Goal: Task Accomplishment & Management: Use online tool/utility

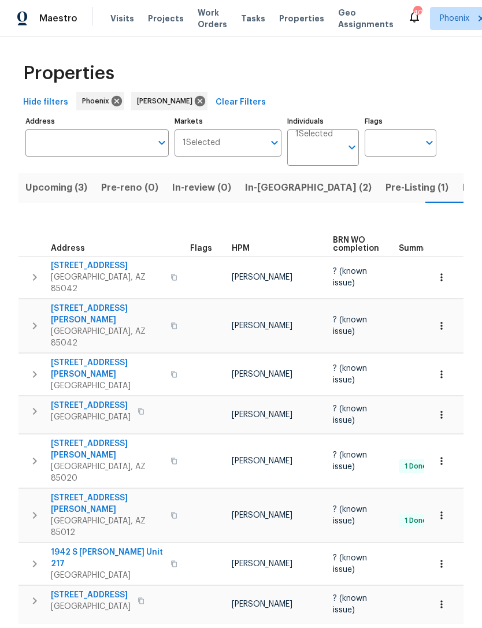
scroll to position [0, 19]
click at [251, 191] on span "In-[GEOGRAPHIC_DATA] (2)" at bounding box center [289, 188] width 127 height 16
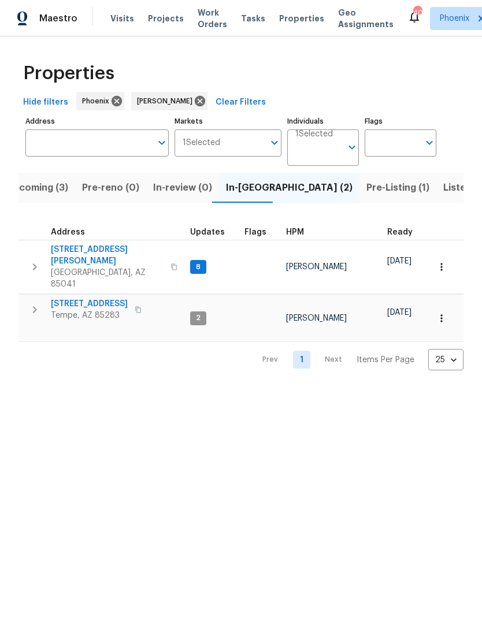
click at [441, 263] on icon "button" at bounding box center [441, 267] width 2 height 8
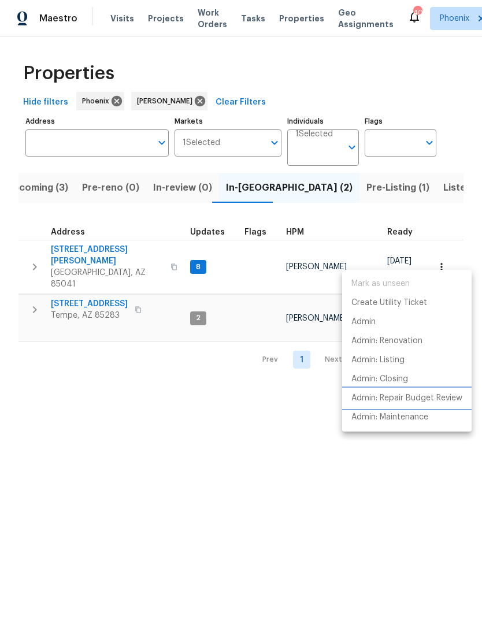
click at [440, 395] on p "Admin: Repair Budget Review" at bounding box center [406, 398] width 111 height 12
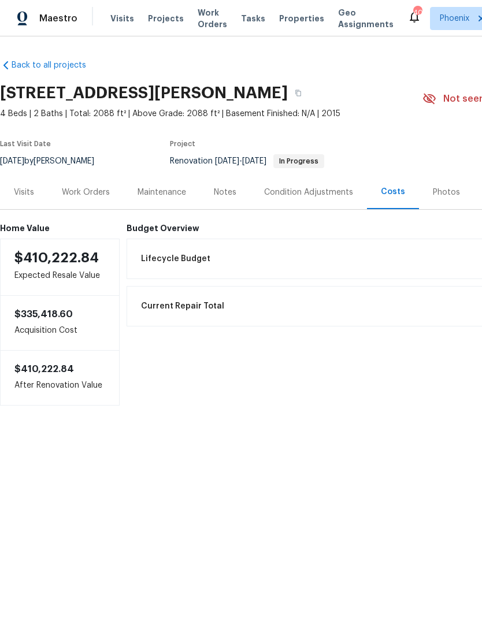
click at [95, 191] on div "Work Orders" at bounding box center [86, 193] width 48 height 12
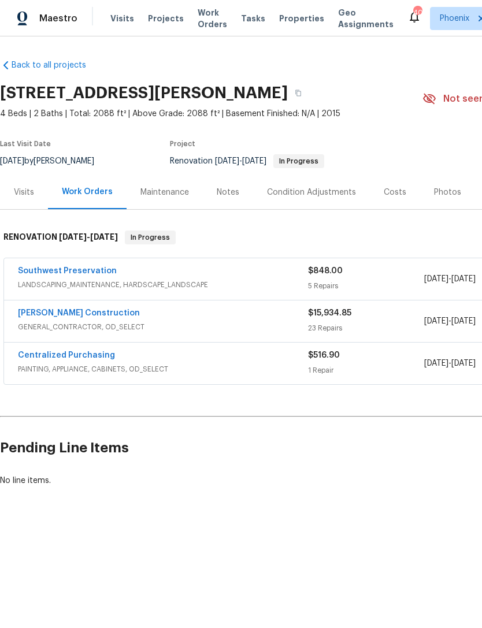
click at [46, 273] on link "Southwest Preservation" at bounding box center [67, 271] width 99 height 8
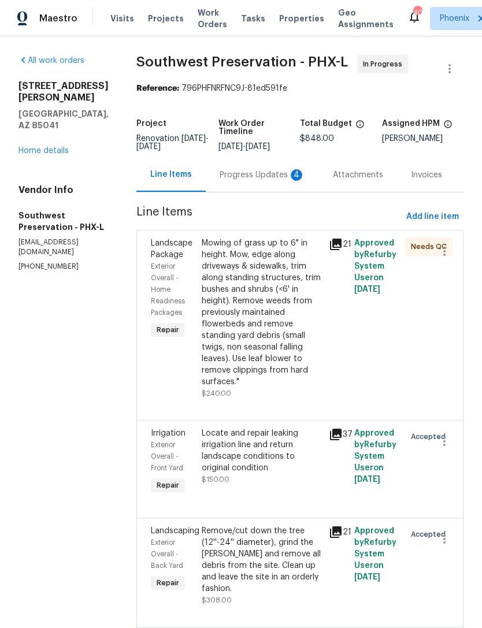
click at [255, 186] on div "Progress Updates 4" at bounding box center [262, 175] width 113 height 34
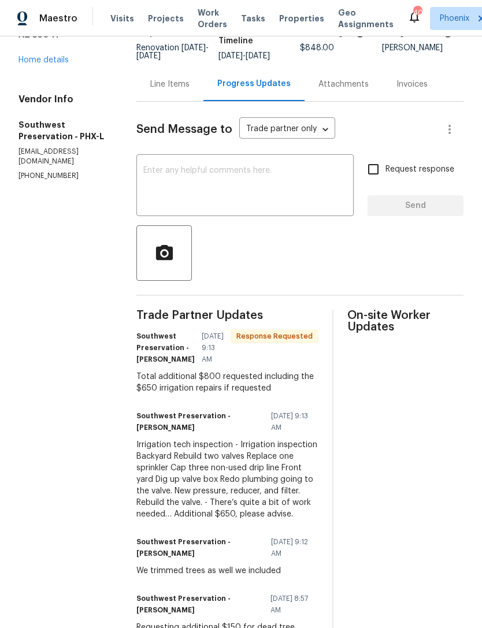
scroll to position [81, 0]
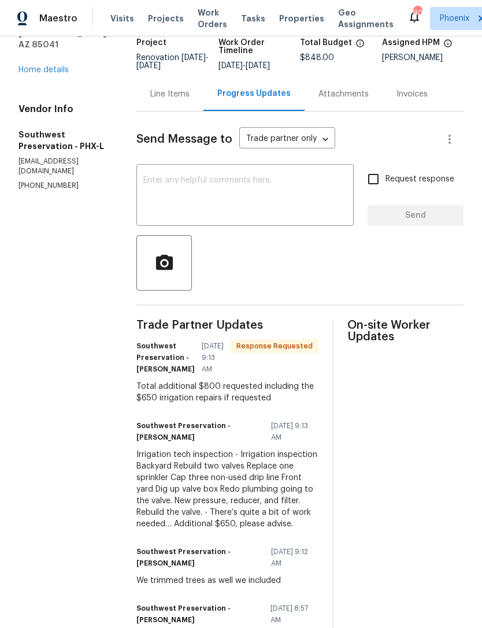
click at [150, 97] on div "Line Items" at bounding box center [169, 94] width 39 height 12
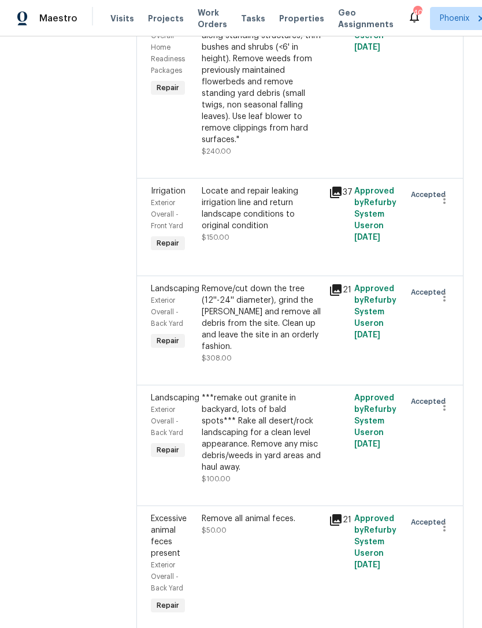
scroll to position [242, 0]
click at [266, 325] on div "Remove/cut down the tree (12''-24'' diameter), grind the stump and remove all d…" at bounding box center [262, 318] width 120 height 69
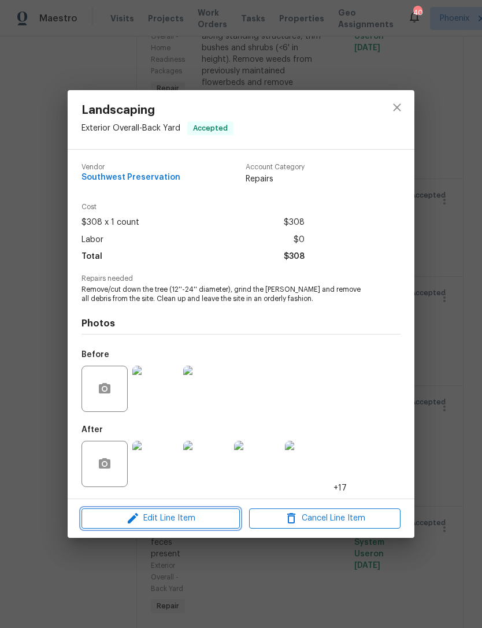
click at [131, 518] on icon "button" at bounding box center [133, 518] width 14 height 14
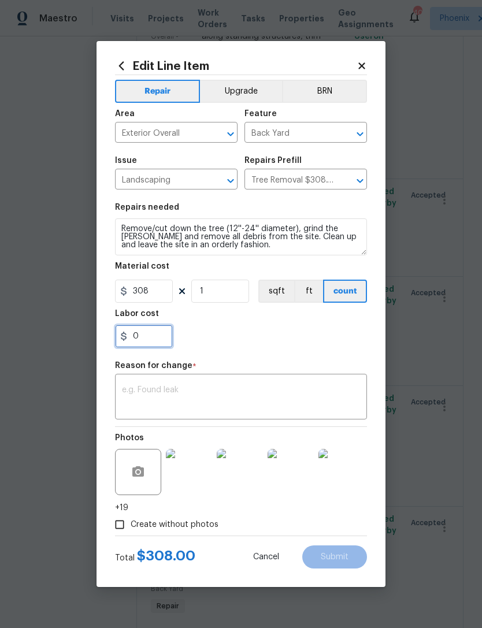
click at [158, 336] on input "0" at bounding box center [144, 336] width 58 height 23
type input "150"
click at [298, 393] on textarea at bounding box center [241, 398] width 238 height 24
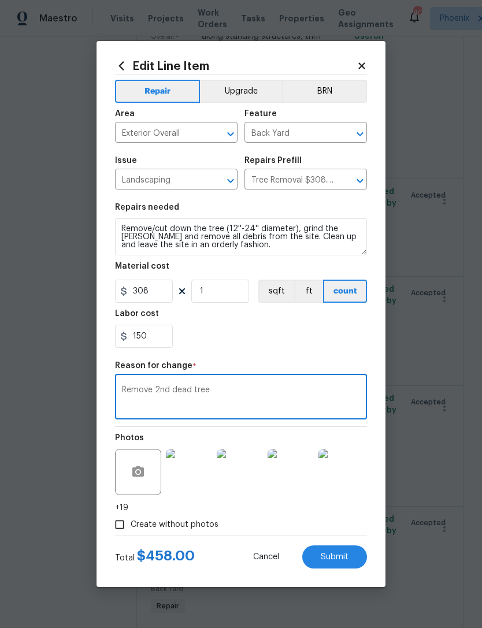
type textarea "Remove 2nd dead tree"
click at [318, 343] on div "150" at bounding box center [241, 336] width 252 height 23
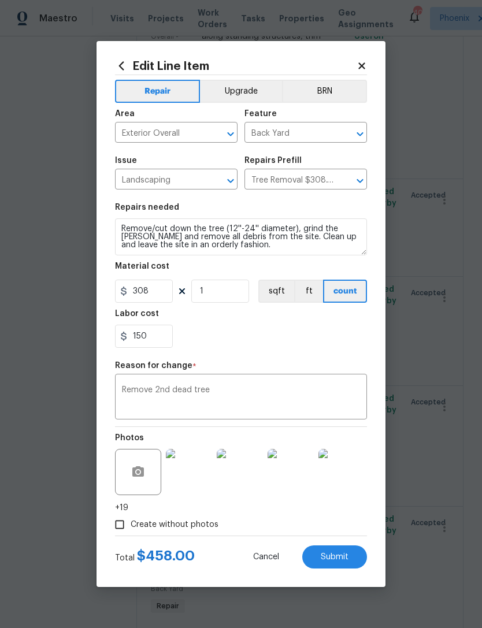
click at [352, 555] on button "Submit" at bounding box center [334, 556] width 65 height 23
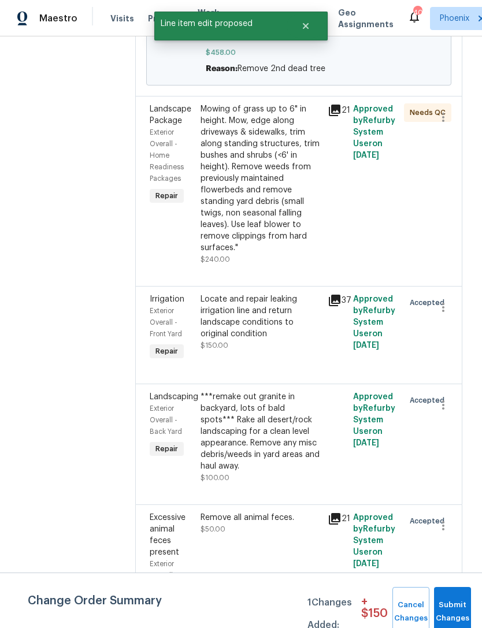
scroll to position [336, 1]
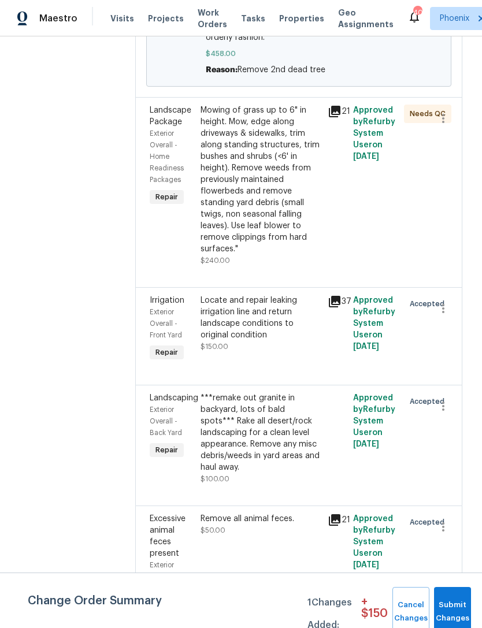
click at [260, 339] on div "Locate and repair leaking irrigation line and return landscape conditions to or…" at bounding box center [260, 318] width 120 height 46
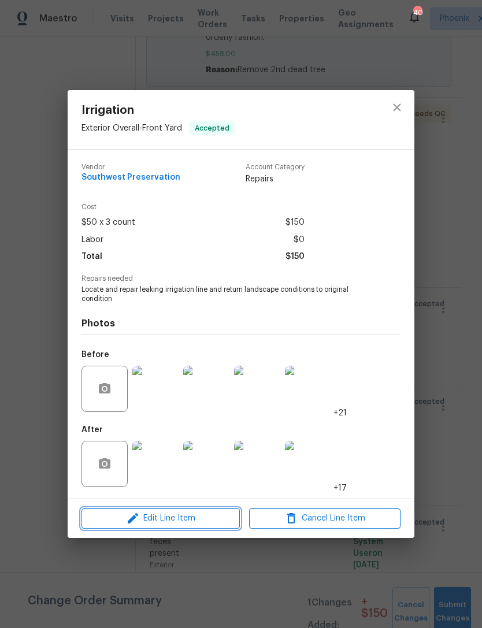
click at [209, 518] on span "Edit Line Item" at bounding box center [160, 518] width 151 height 14
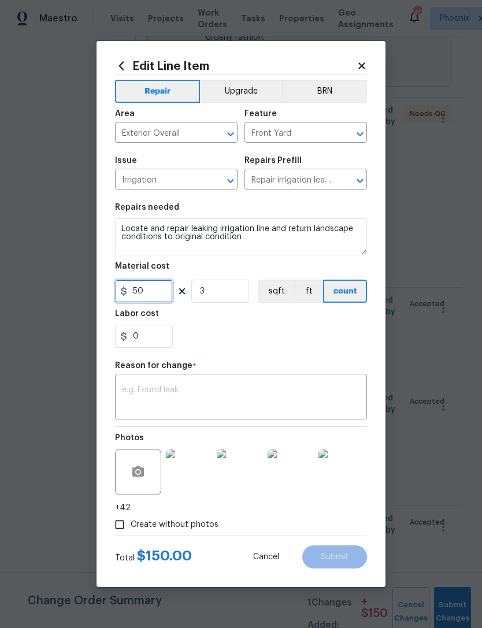
click at [169, 291] on input "50" at bounding box center [144, 291] width 58 height 23
type input "50"
click at [139, 339] on input "0" at bounding box center [144, 336] width 58 height 23
type input "650"
click at [363, 62] on icon at bounding box center [361, 65] width 6 height 6
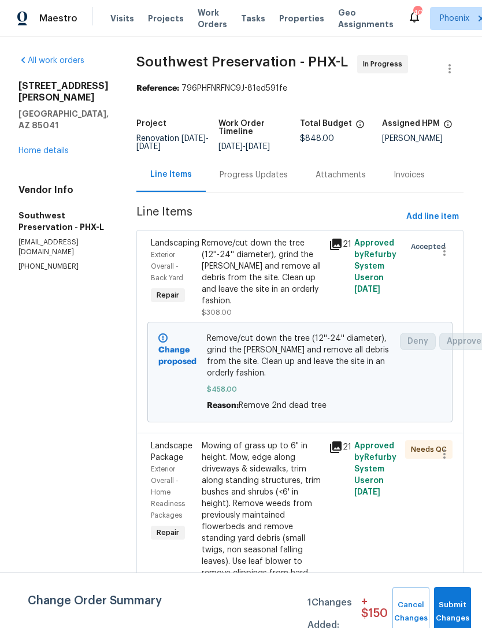
scroll to position [0, 0]
click at [248, 176] on div "Progress Updates" at bounding box center [254, 175] width 68 height 12
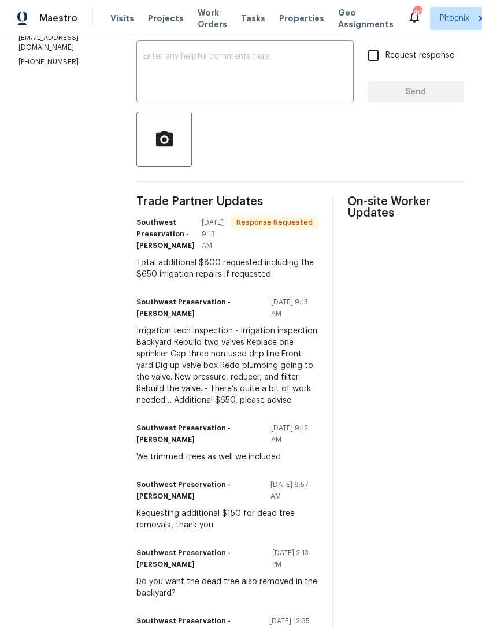
scroll to position [209, 0]
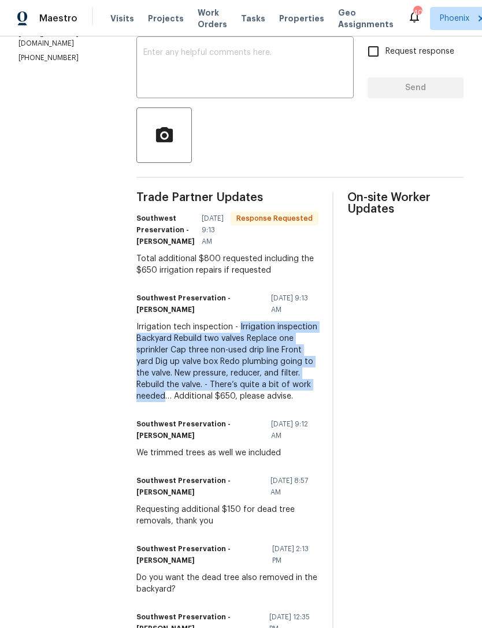
copy div "Irrigation inspection Backyard Rebuild two valves Replace one sprinkler Cap thr…"
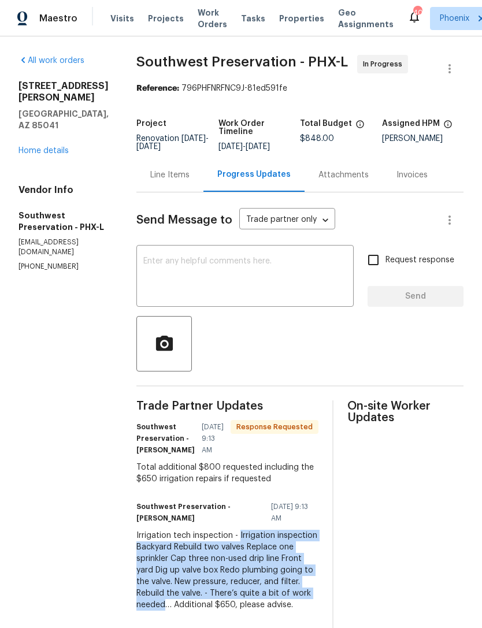
scroll to position [0, 0]
click at [164, 184] on div "Line Items" at bounding box center [169, 175] width 67 height 34
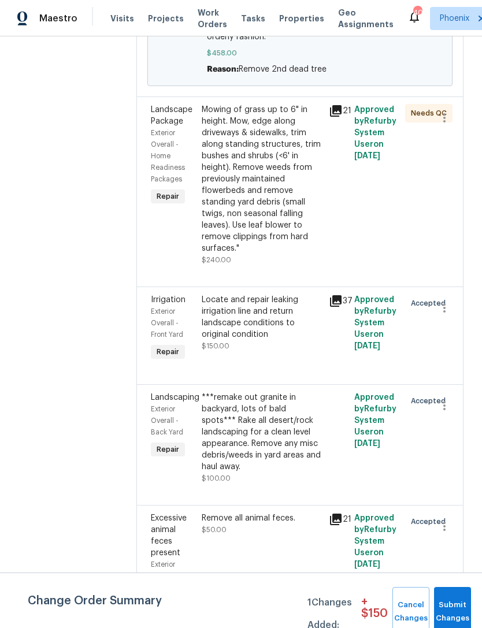
scroll to position [336, 0]
click at [262, 337] on div "Locate and repair leaking irrigation line and return landscape conditions to or…" at bounding box center [262, 318] width 120 height 46
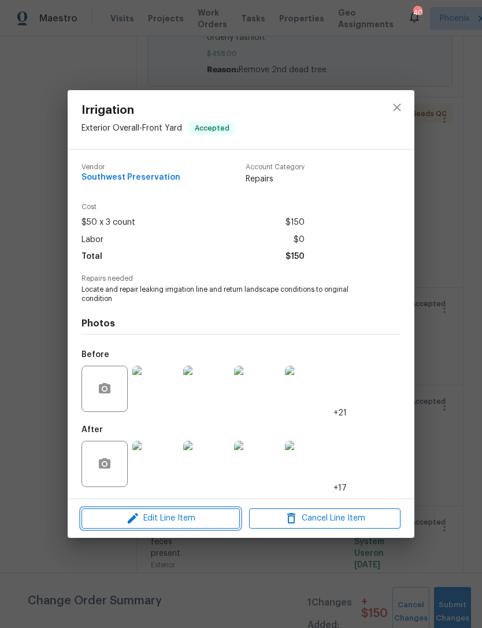
click at [206, 520] on span "Edit Line Item" at bounding box center [160, 518] width 151 height 14
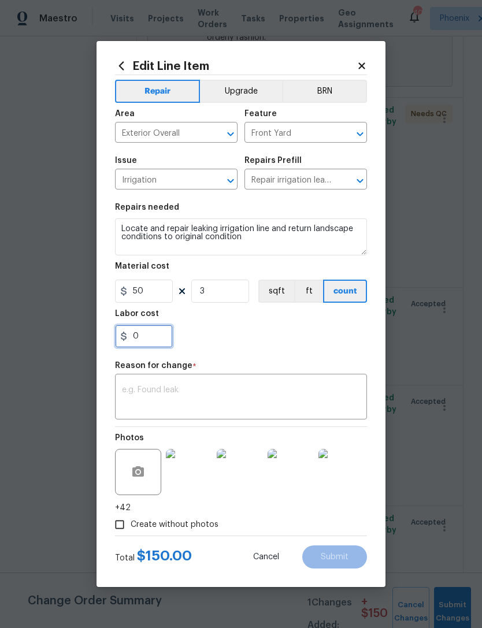
click at [158, 339] on input "0" at bounding box center [144, 336] width 58 height 23
type input "650"
click at [143, 380] on div "x ​" at bounding box center [241, 398] width 252 height 43
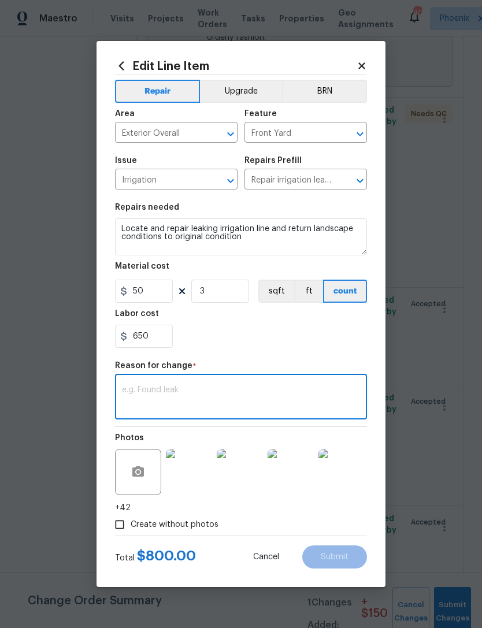
click at [166, 391] on textarea at bounding box center [241, 398] width 238 height 24
paste textarea "Irrigation inspection Backyard Rebuild two valves Replace one sprinkler Cap thr…"
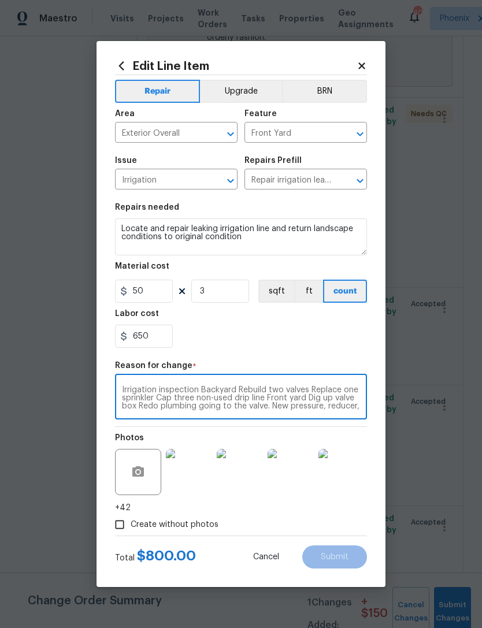
scroll to position [16, 0]
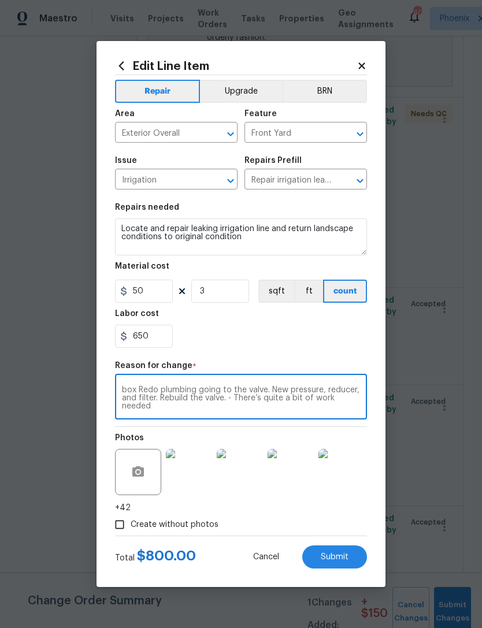
type textarea "Irrigation inspection Backyard Rebuild two valves Replace one sprinkler Cap thr…"
click at [294, 340] on div "650" at bounding box center [241, 336] width 252 height 23
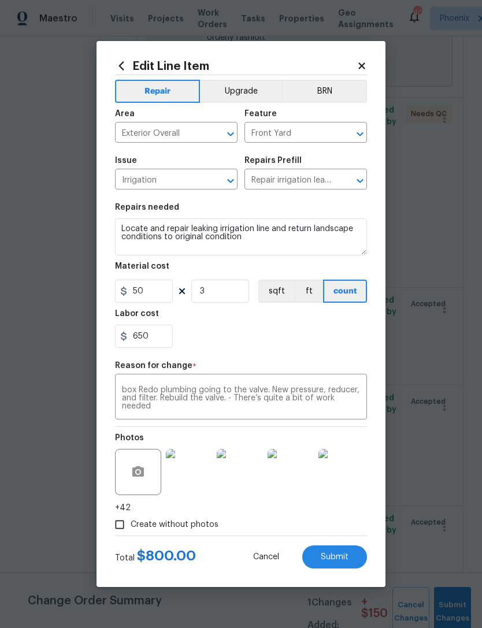
click at [343, 556] on span "Submit" at bounding box center [335, 557] width 28 height 9
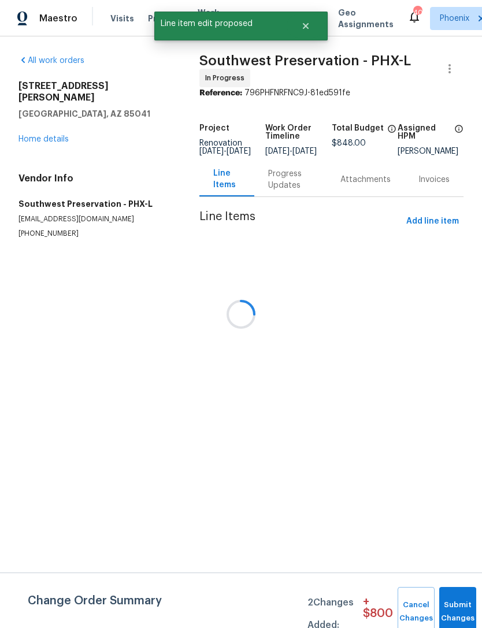
scroll to position [0, 0]
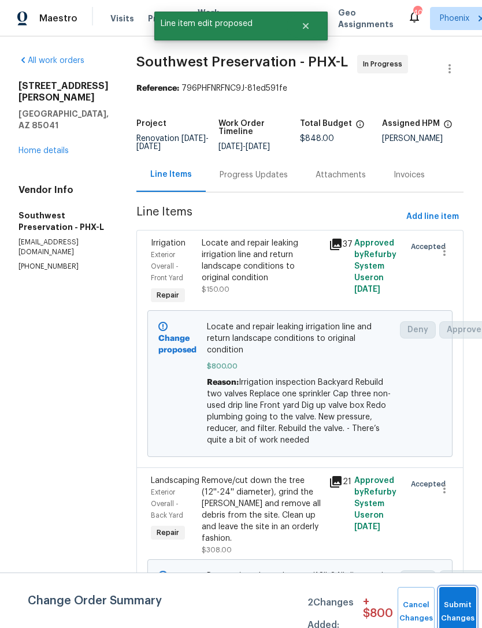
click at [456, 605] on button "Submit Changes" at bounding box center [457, 612] width 37 height 50
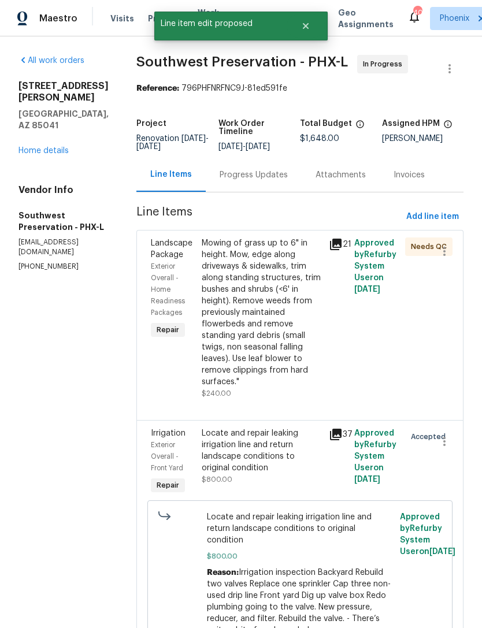
click at [35, 147] on link "Home details" at bounding box center [43, 151] width 50 height 8
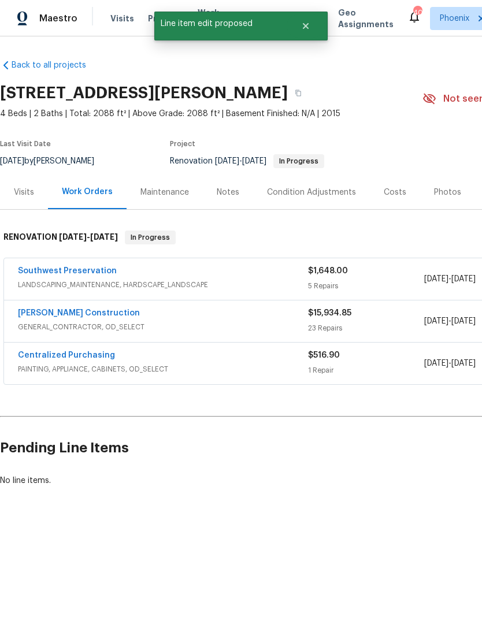
click at [75, 272] on link "Southwest Preservation" at bounding box center [67, 271] width 99 height 8
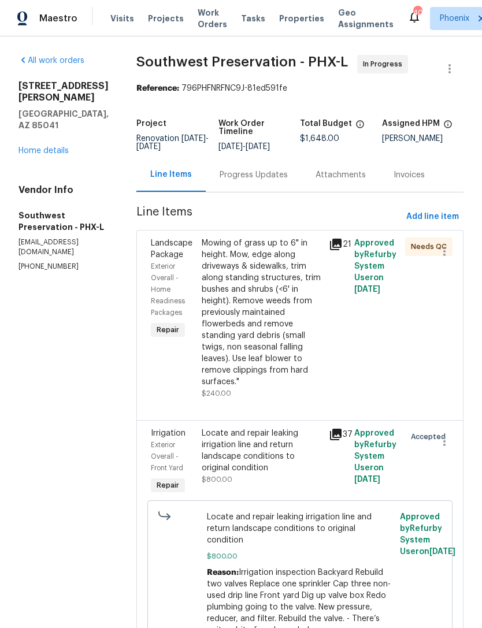
click at [245, 177] on div "Progress Updates" at bounding box center [254, 175] width 68 height 12
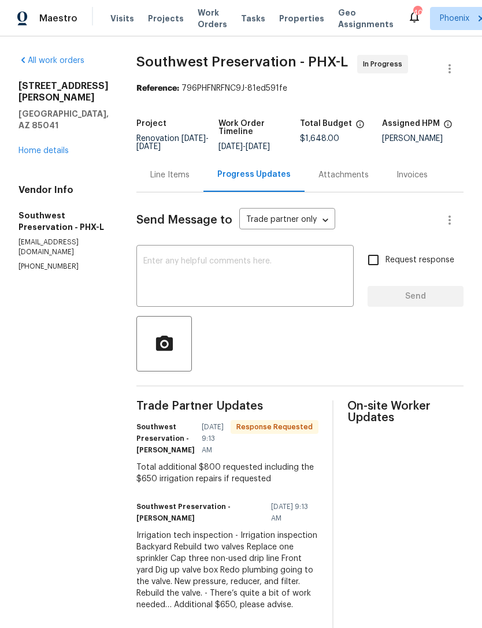
click at [258, 280] on textarea at bounding box center [244, 277] width 203 height 40
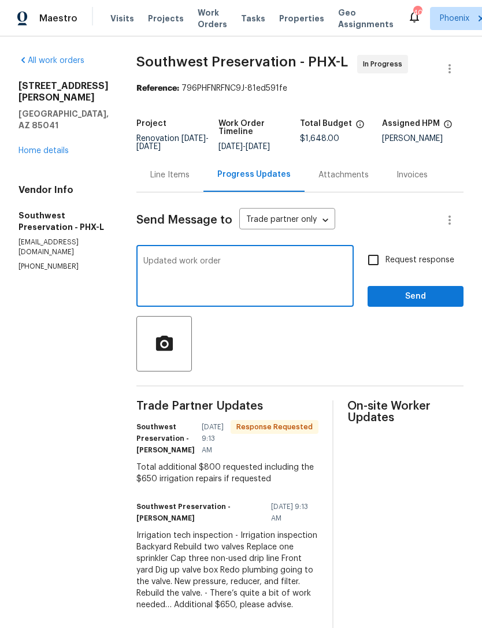
type textarea "Updated work order"
click at [431, 296] on span "Send" at bounding box center [415, 296] width 77 height 14
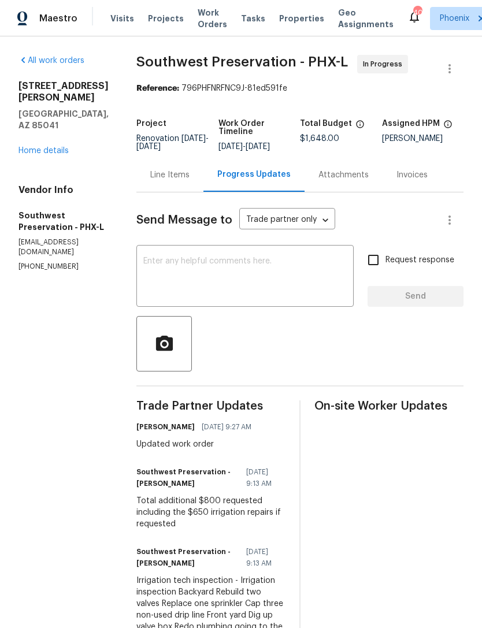
click at [35, 147] on link "Home details" at bounding box center [43, 151] width 50 height 8
